Goal: Information Seeking & Learning: Understand process/instructions

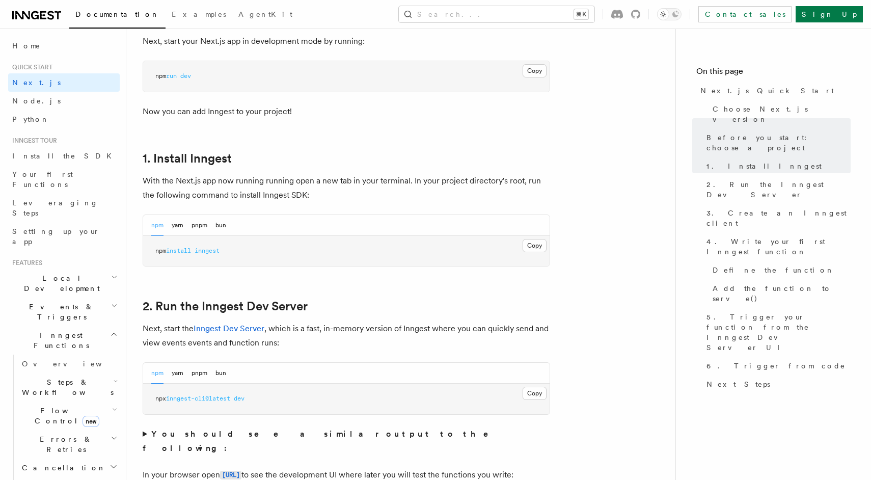
scroll to position [460, 0]
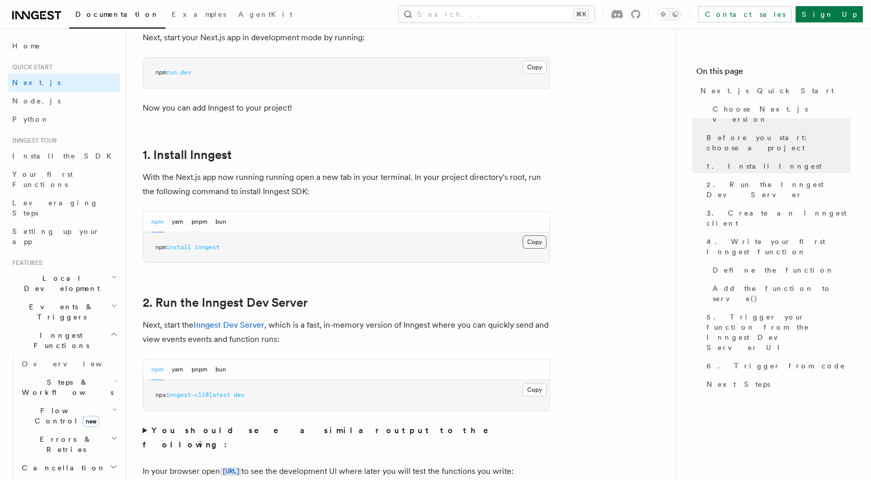
click at [530, 243] on button "Copy Copied" at bounding box center [534, 241] width 24 height 13
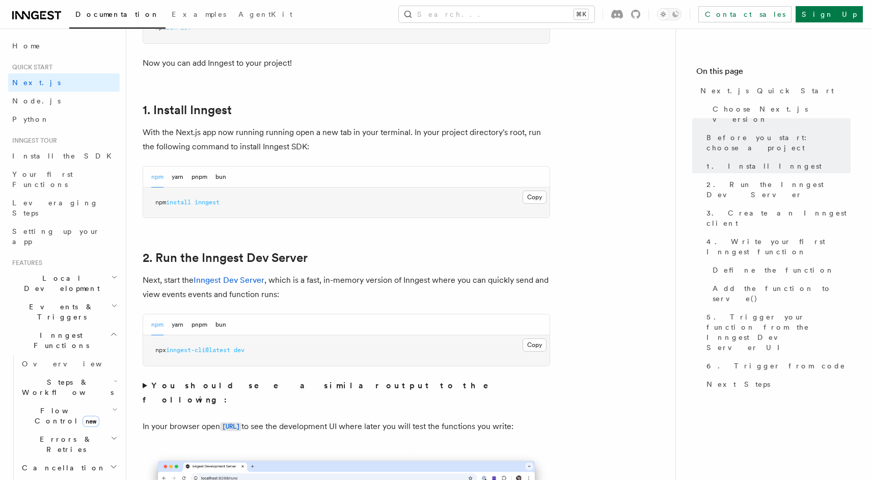
scroll to position [506, 0]
click at [523, 344] on button "Copy Copied" at bounding box center [534, 344] width 24 height 13
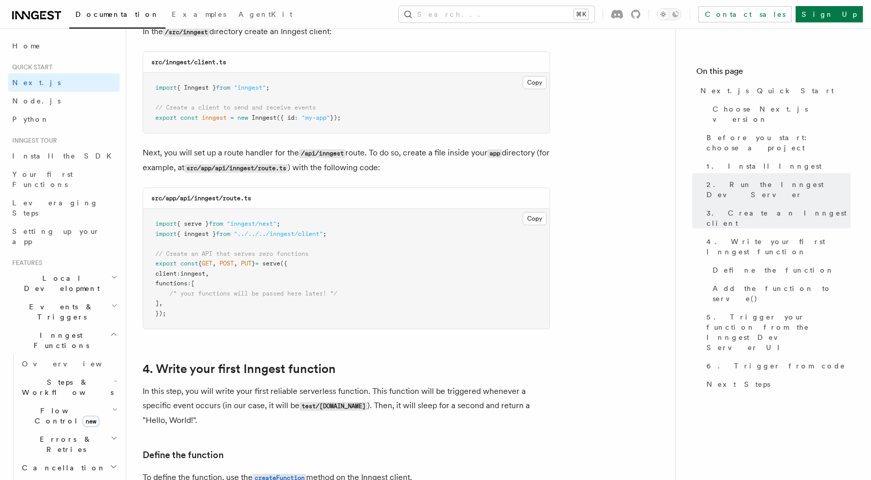
scroll to position [1311, 0]
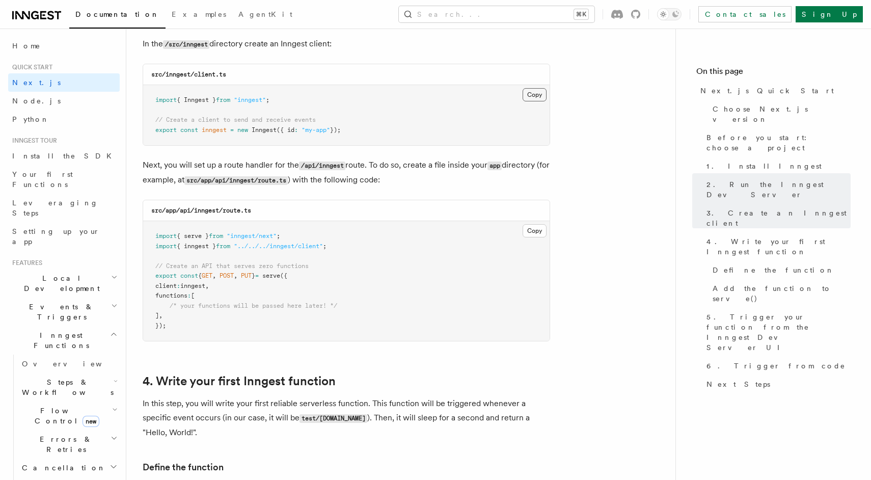
click at [538, 97] on button "Copy Copied" at bounding box center [534, 94] width 24 height 13
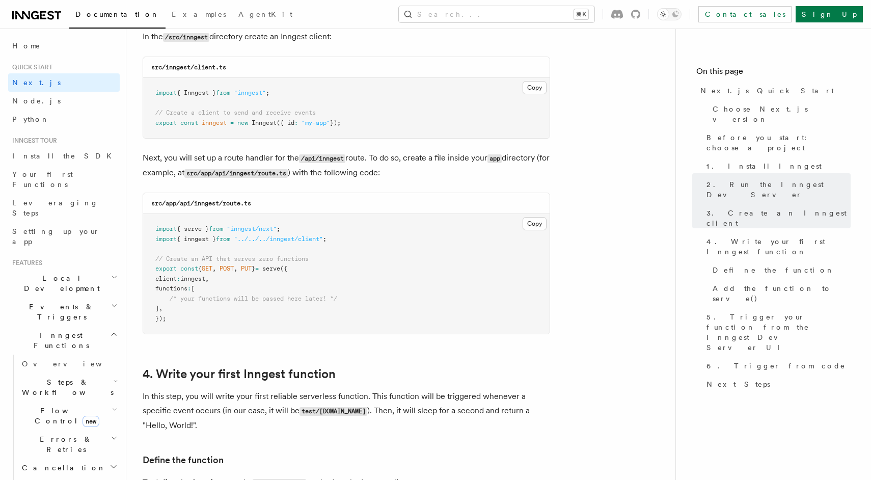
scroll to position [1325, 0]
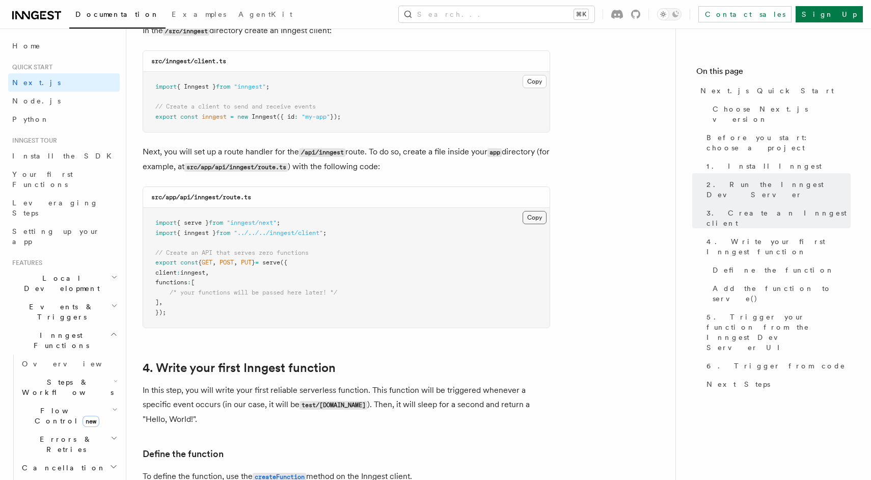
click at [531, 220] on button "Copy Copied" at bounding box center [534, 217] width 24 height 13
click at [532, 221] on button "Copy Copied" at bounding box center [534, 217] width 24 height 13
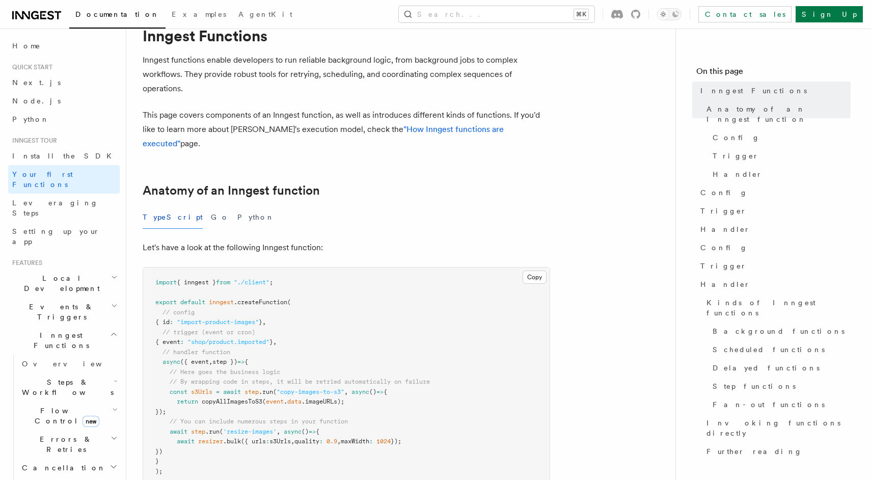
scroll to position [55, 0]
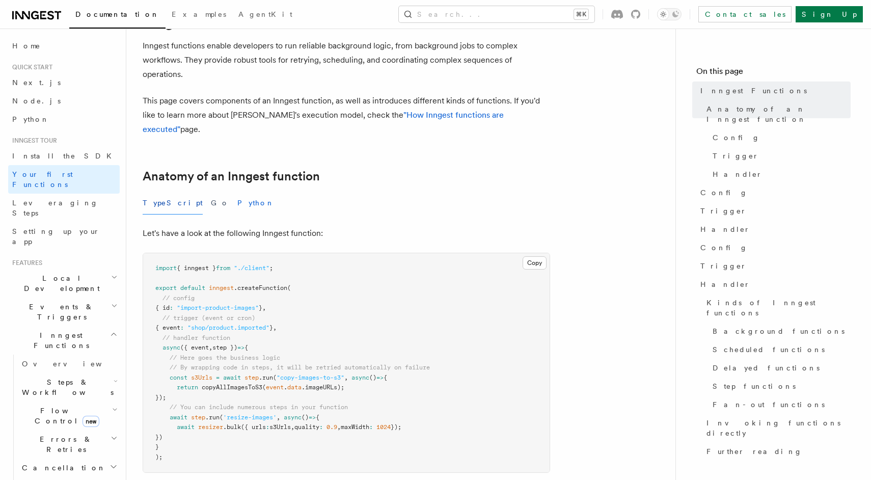
click at [237, 191] on button "Python" at bounding box center [255, 202] width 37 height 23
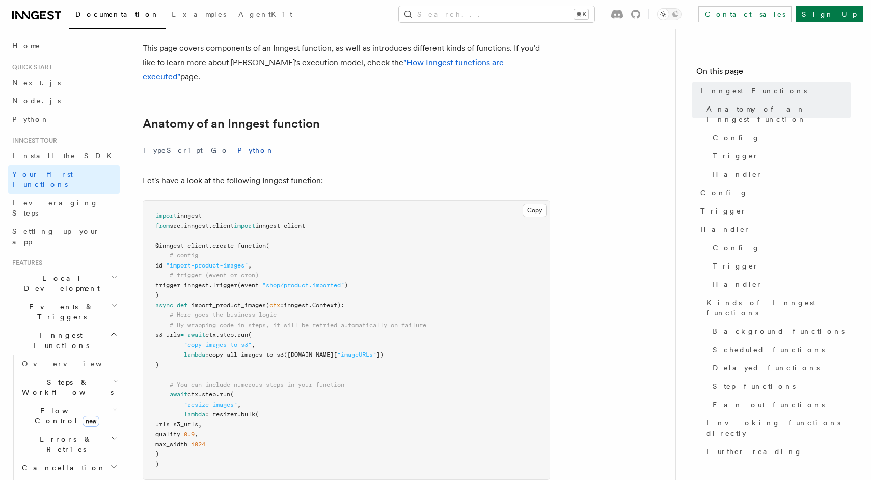
scroll to position [111, 0]
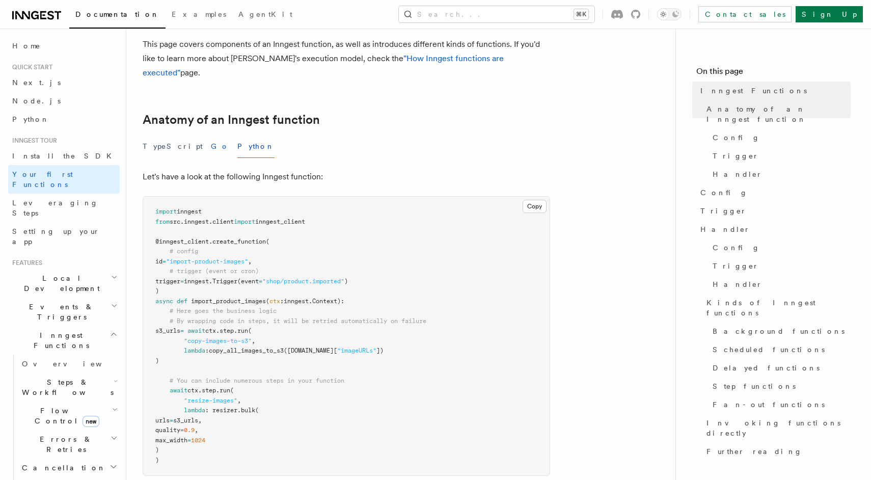
click at [211, 135] on button "Go" at bounding box center [220, 146] width 18 height 23
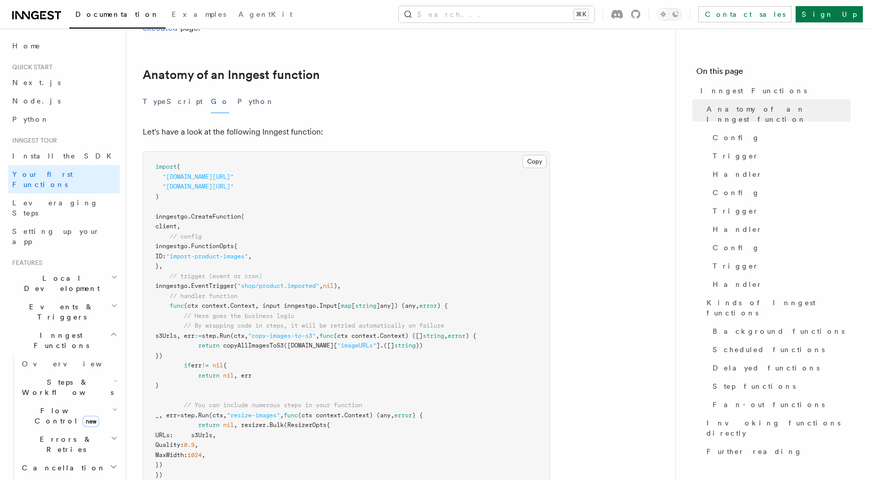
scroll to position [99, 0]
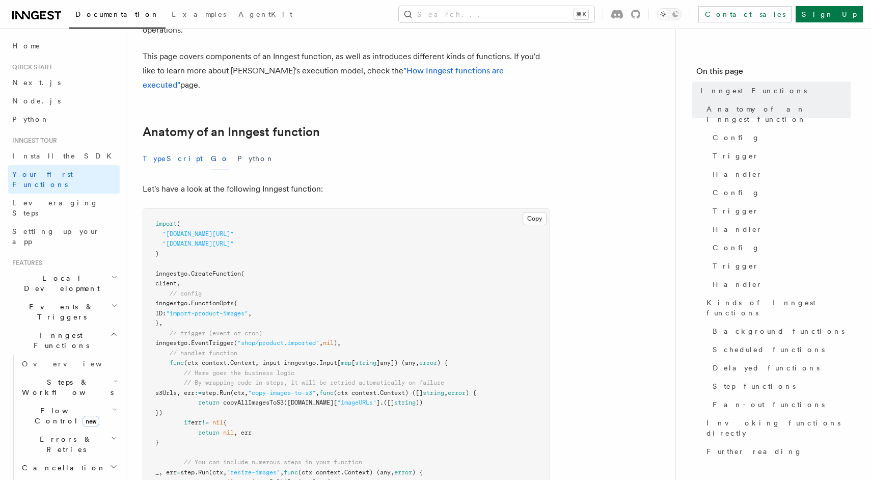
click at [157, 153] on button "TypeScript" at bounding box center [173, 158] width 60 height 23
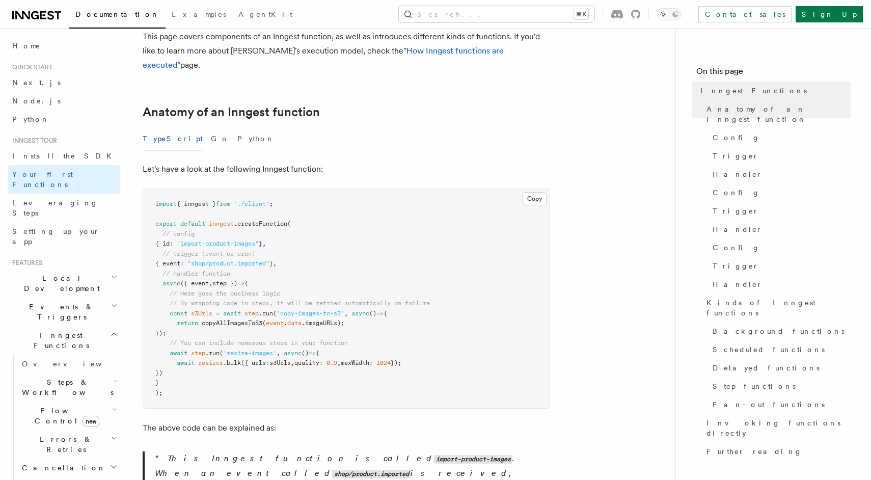
scroll to position [125, 0]
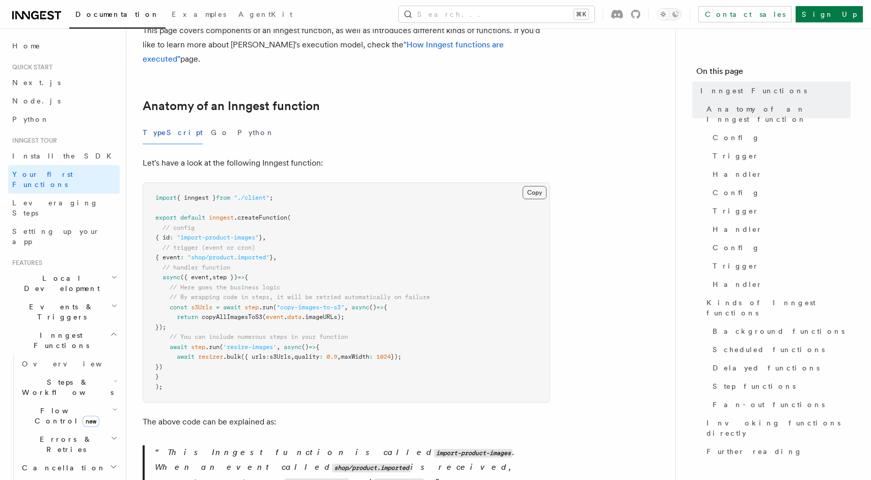
click at [534, 186] on button "Copy Copied" at bounding box center [534, 192] width 24 height 13
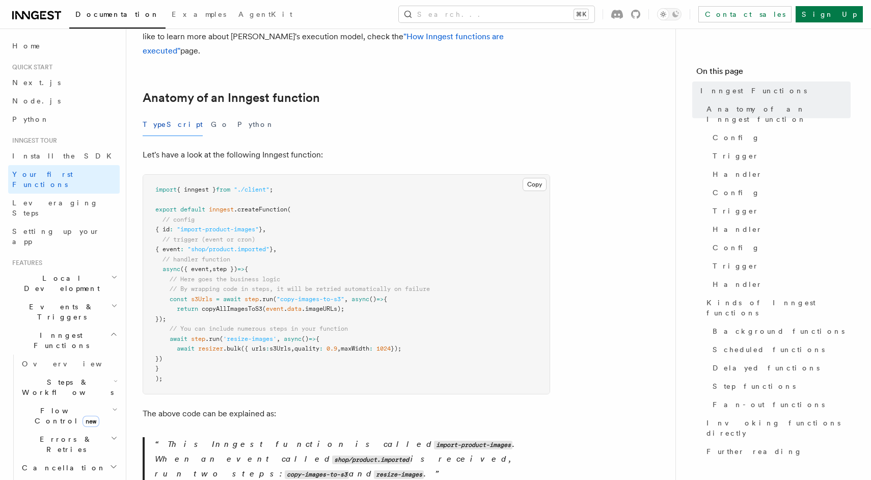
scroll to position [143, 0]
